Goal: Find specific page/section: Find specific page/section

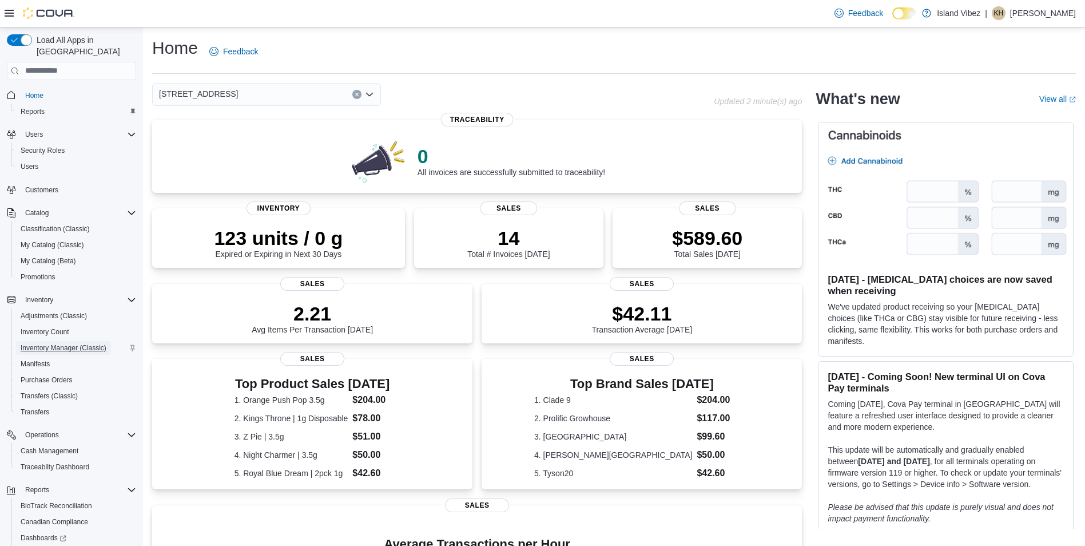
click at [55, 343] on span "Inventory Manager (Classic)" at bounding box center [64, 347] width 86 height 9
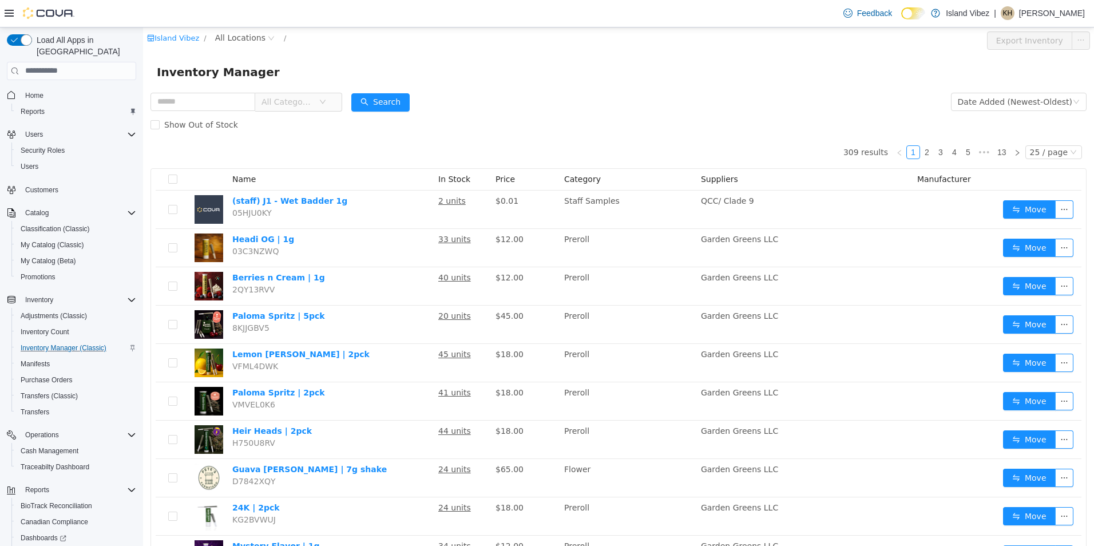
click at [326, 100] on icon "icon: down" at bounding box center [322, 101] width 7 height 7
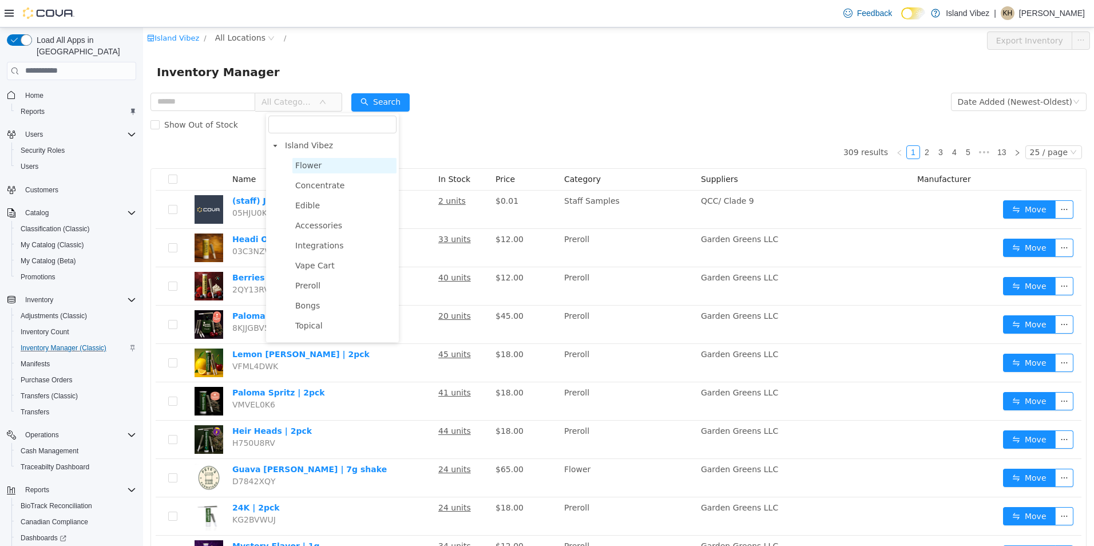
drag, startPoint x: 309, startPoint y: 167, endPoint x: 303, endPoint y: 165, distance: 6.5
click at [308, 166] on span "Flower" at bounding box center [308, 164] width 26 height 9
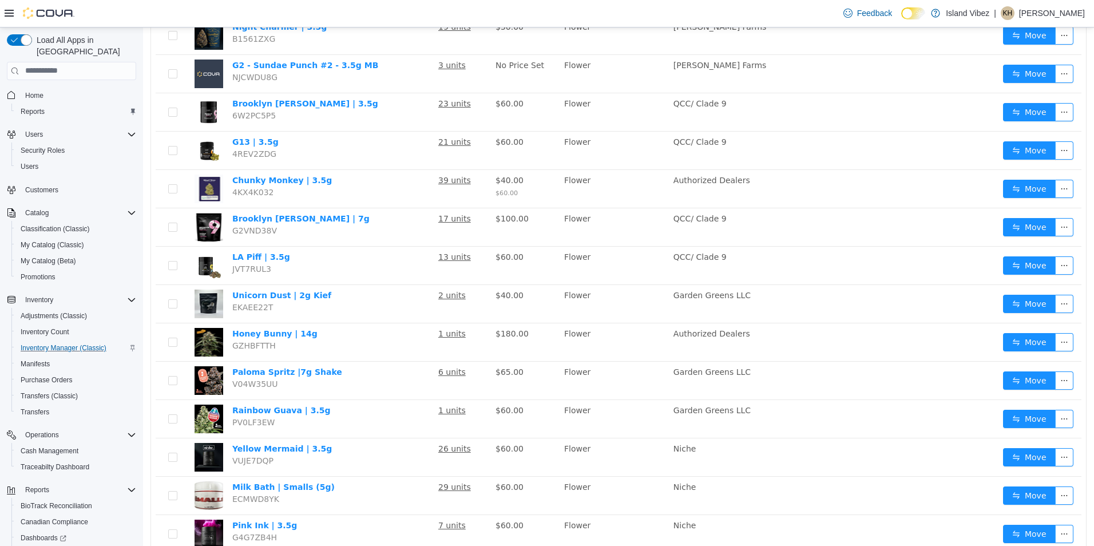
scroll to position [636, 0]
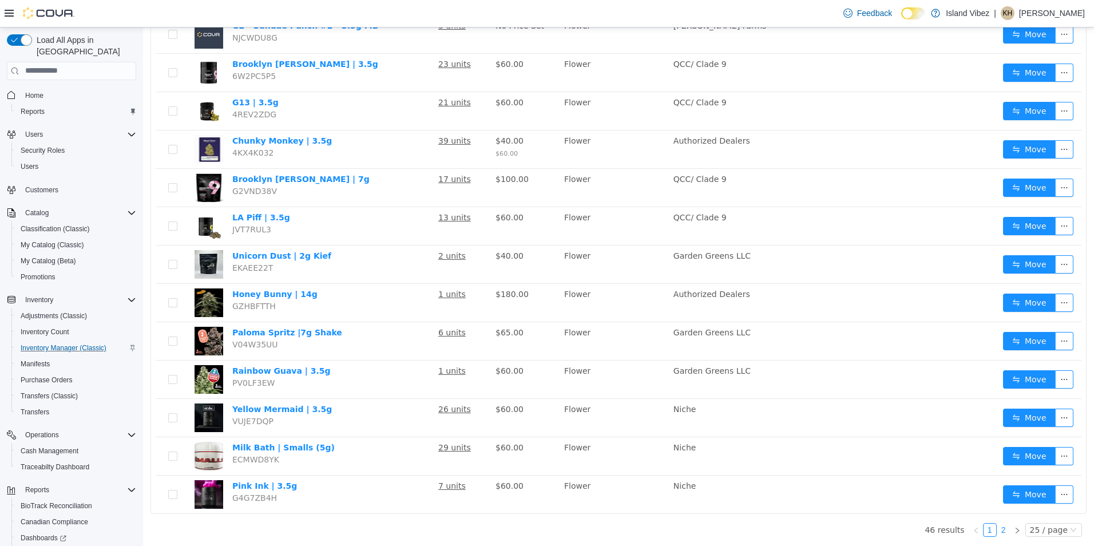
click at [999, 528] on link "2" at bounding box center [1003, 529] width 13 height 13
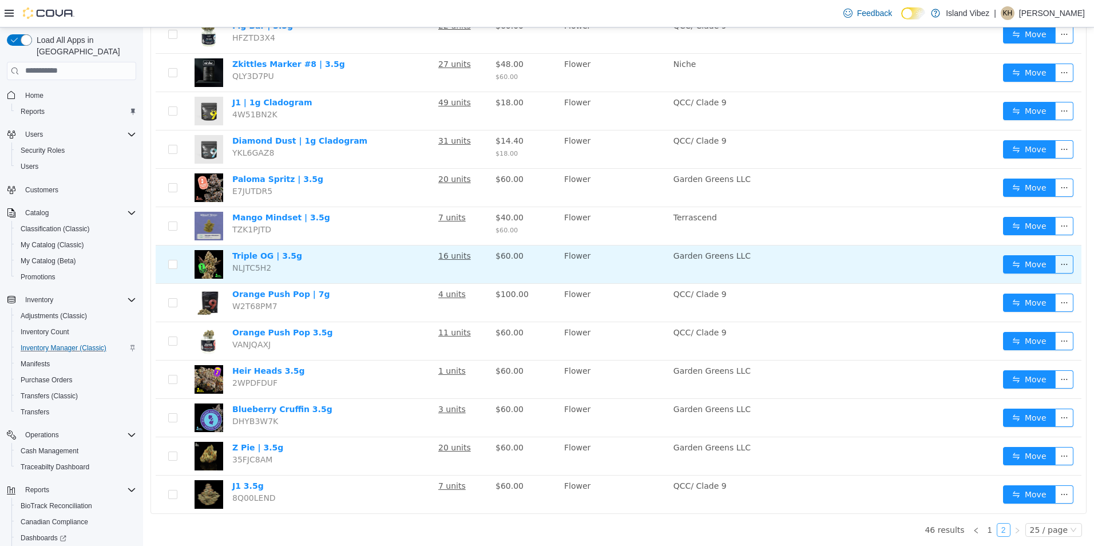
scroll to position [482, 0]
